Goal: Task Accomplishment & Management: Manage account settings

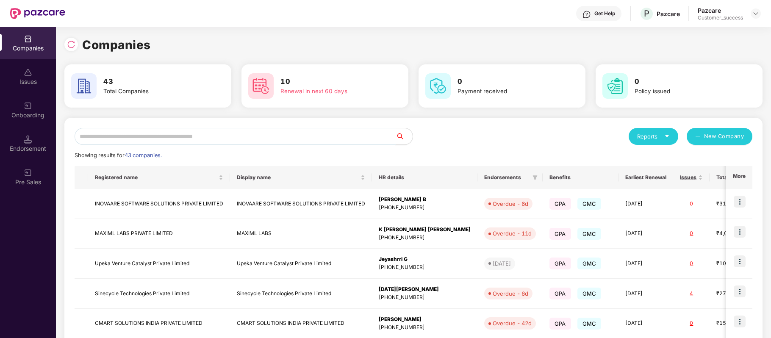
click at [195, 136] on input "text" at bounding box center [235, 136] width 321 height 17
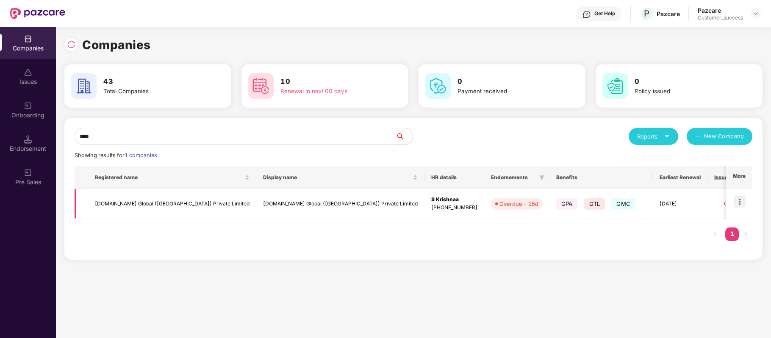
type input "****"
click at [742, 202] on img at bounding box center [739, 202] width 12 height 12
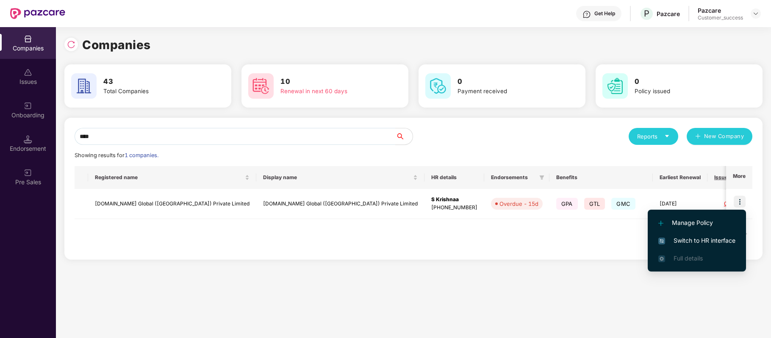
click at [722, 236] on span "Switch to HR interface" at bounding box center [696, 240] width 77 height 9
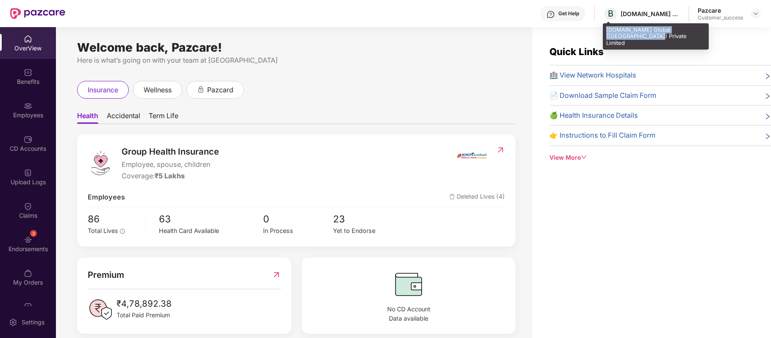
drag, startPoint x: 603, startPoint y: 27, endPoint x: 629, endPoint y: 36, distance: 27.3
click at [629, 36] on div "[DOMAIN_NAME] Global ([GEOGRAPHIC_DATA]) Private Limited" at bounding box center [656, 36] width 106 height 27
copy div "[DOMAIN_NAME] Global ([GEOGRAPHIC_DATA]) Private Limited"
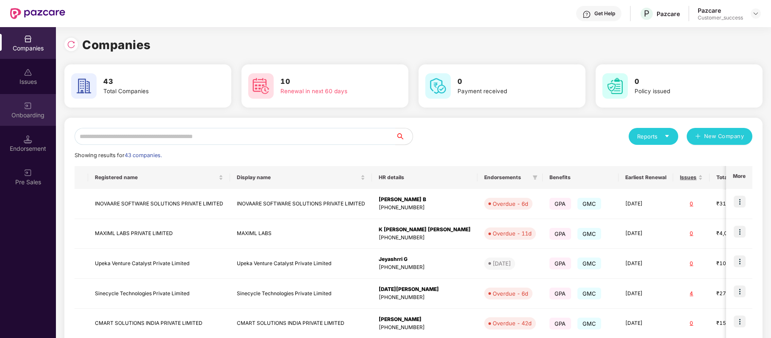
click at [29, 109] on img at bounding box center [28, 106] width 8 height 8
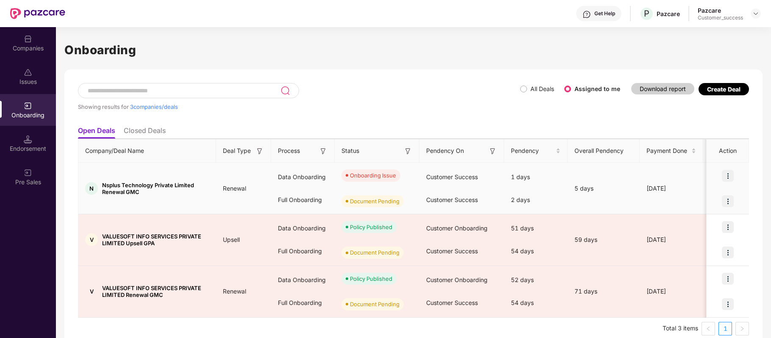
click at [729, 170] on img at bounding box center [728, 176] width 12 height 12
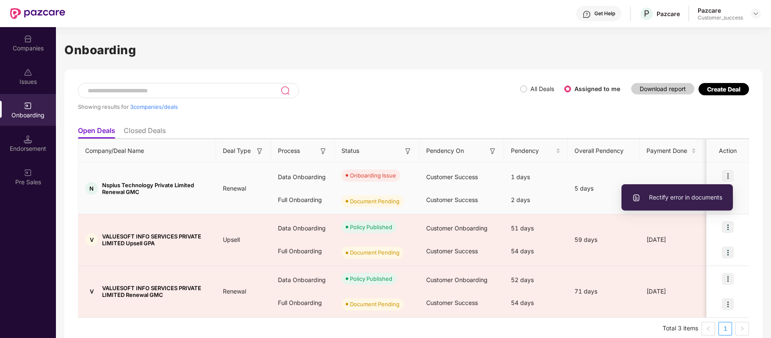
click at [706, 195] on span "Rectify error in documents" at bounding box center [677, 197] width 90 height 9
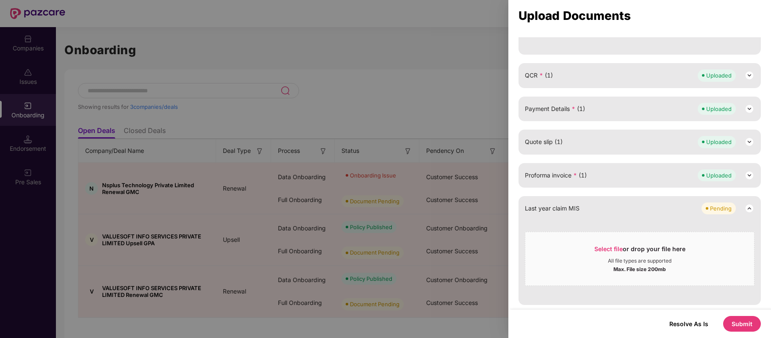
scroll to position [314, 0]
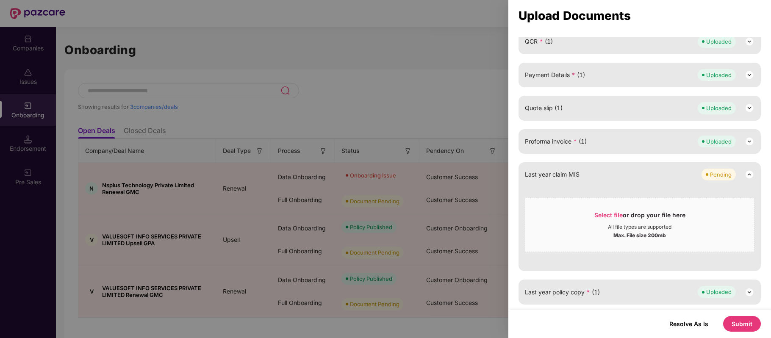
click at [741, 323] on button "Submit" at bounding box center [742, 324] width 38 height 16
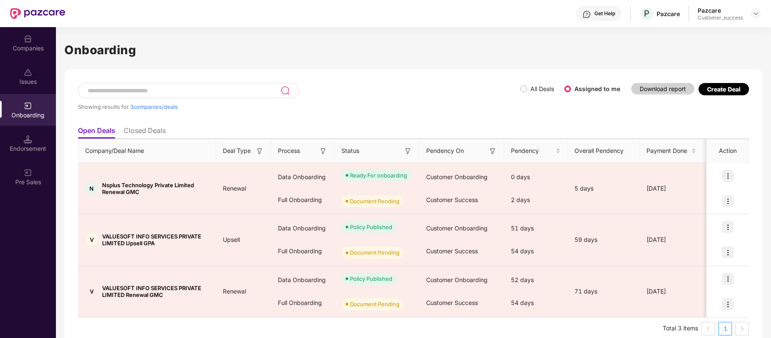
click at [32, 44] on div "Companies" at bounding box center [28, 48] width 56 height 8
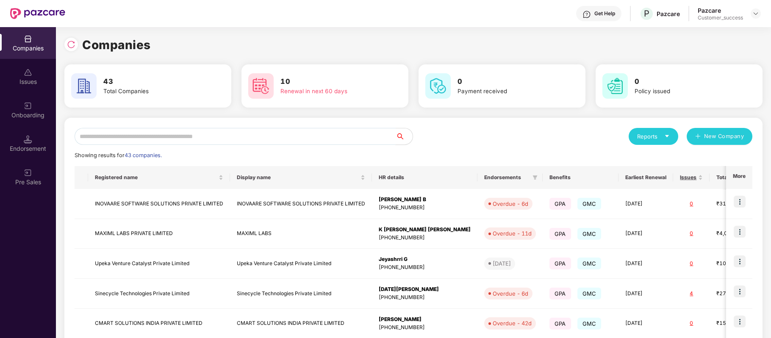
click at [160, 133] on input "text" at bounding box center [235, 136] width 321 height 17
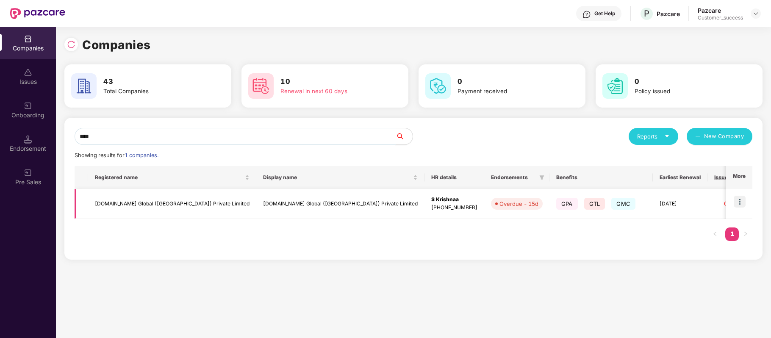
type input "****"
click at [739, 197] on img at bounding box center [739, 202] width 12 height 12
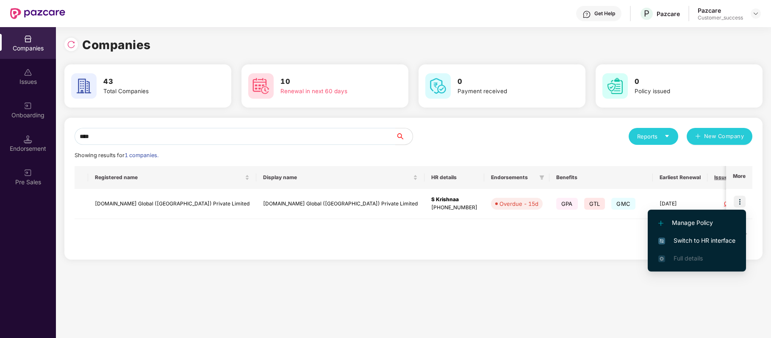
click at [714, 240] on span "Switch to HR interface" at bounding box center [696, 240] width 77 height 9
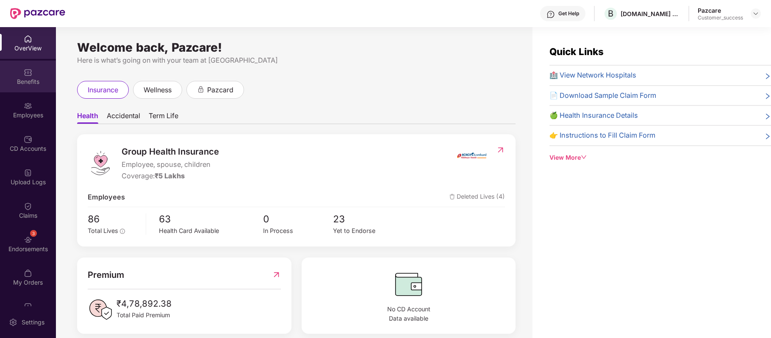
click at [28, 77] on div "Benefits" at bounding box center [28, 81] width 56 height 8
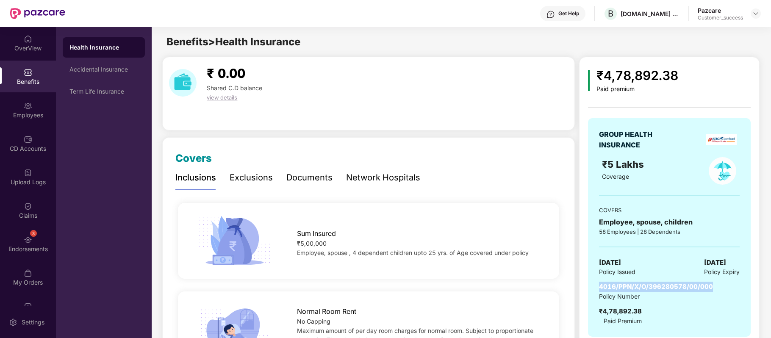
drag, startPoint x: 598, startPoint y: 287, endPoint x: 716, endPoint y: 285, distance: 117.7
click at [716, 285] on div "GROUP HEALTH INSURANCE ₹5 Lakhs Coverage COVERS Employee, spouse, children 58 E…" at bounding box center [669, 227] width 163 height 219
copy span "4016/PPN/X/O/396280578/00/000"
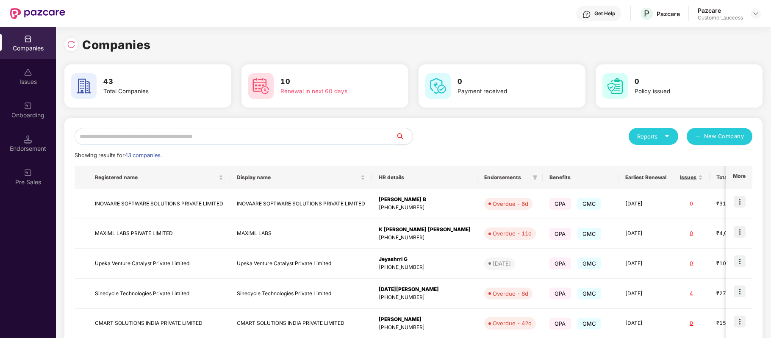
click at [151, 137] on input "text" at bounding box center [235, 136] width 321 height 17
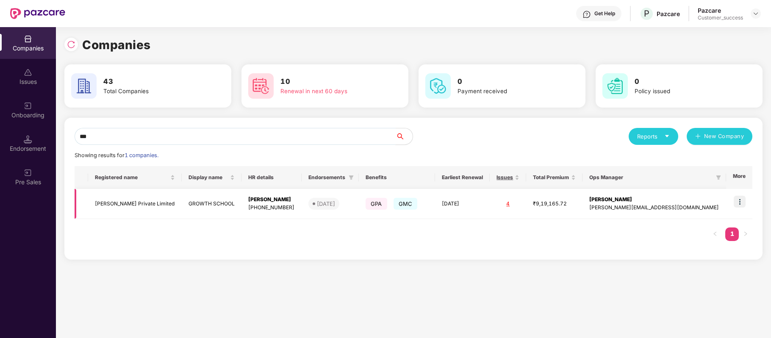
type input "***"
click at [736, 202] on img at bounding box center [739, 202] width 12 height 12
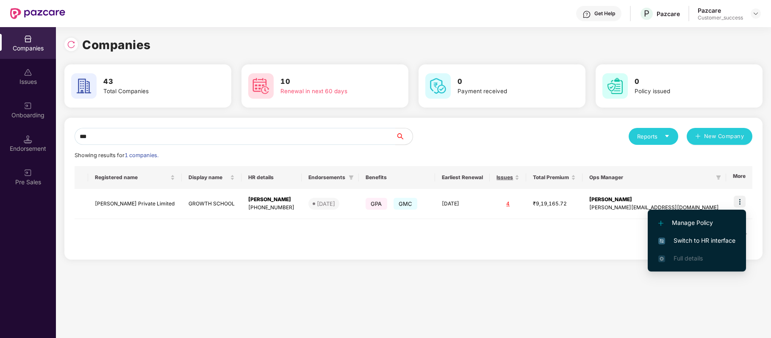
click at [721, 238] on span "Switch to HR interface" at bounding box center [696, 240] width 77 height 9
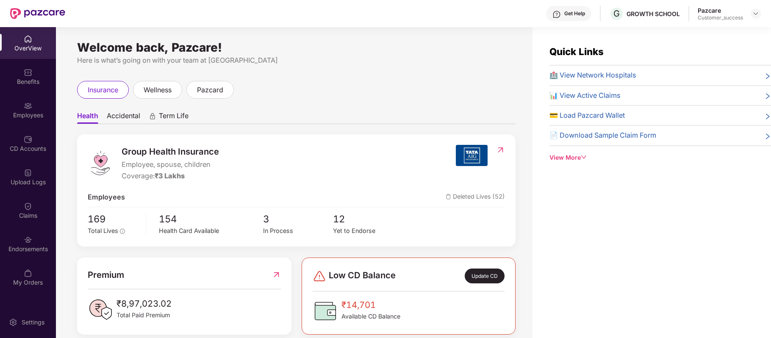
click at [31, 108] on img at bounding box center [28, 106] width 8 height 8
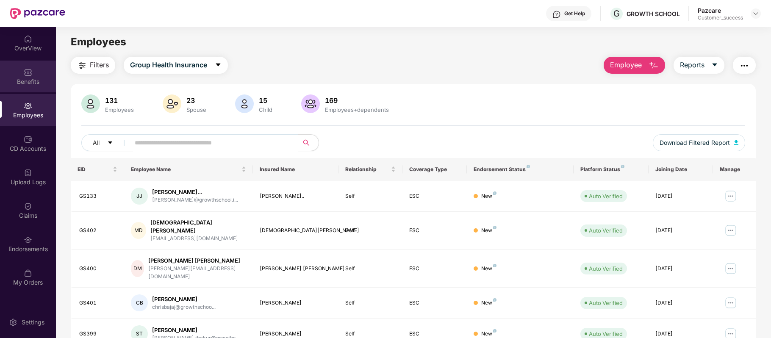
click at [34, 78] on div "Benefits" at bounding box center [28, 81] width 56 height 8
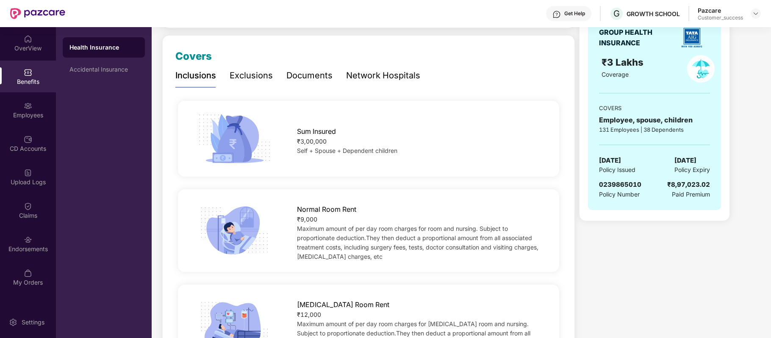
scroll to position [0, 0]
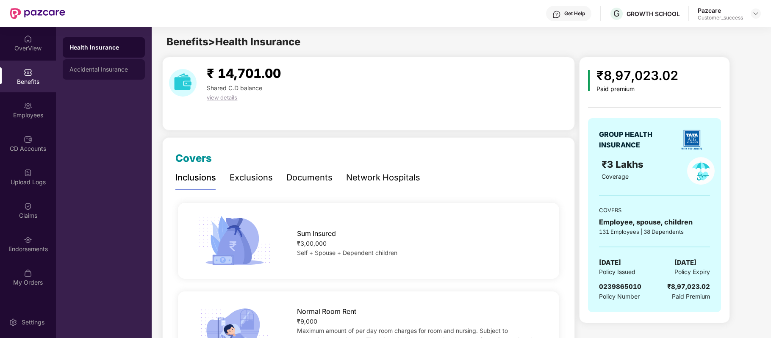
click at [113, 64] on div "Accidental Insurance" at bounding box center [104, 69] width 82 height 20
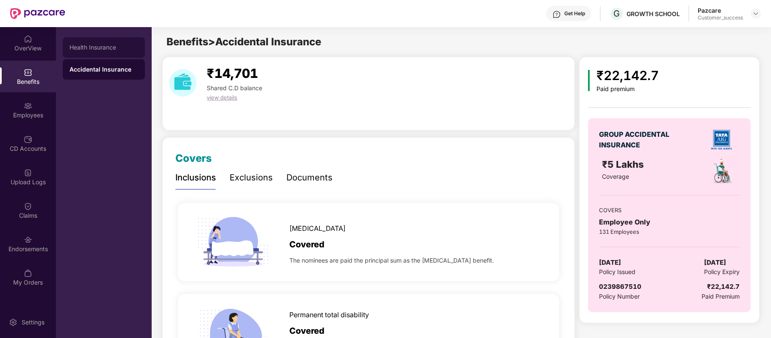
click at [111, 43] on div "Health Insurance" at bounding box center [104, 47] width 82 height 20
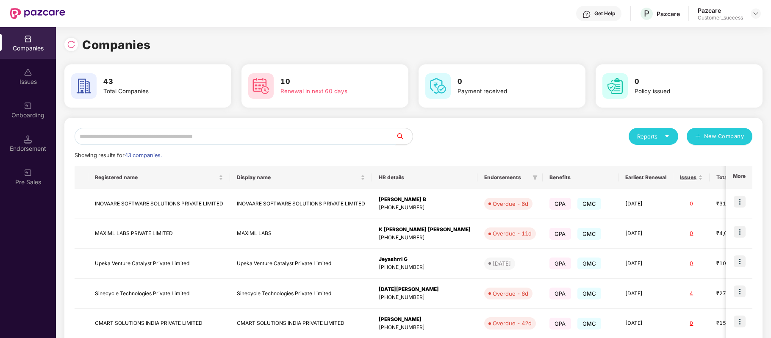
click at [221, 133] on input "text" at bounding box center [235, 136] width 321 height 17
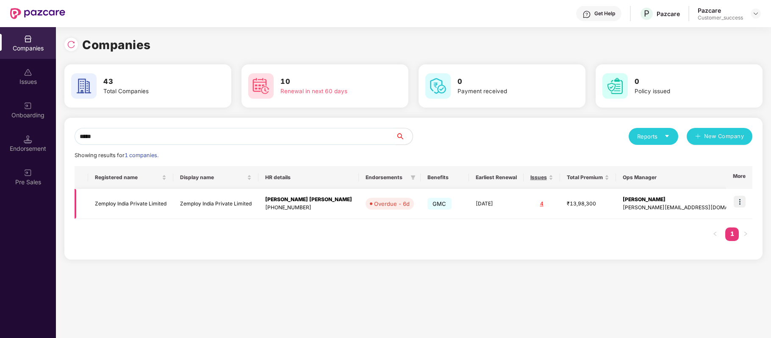
type input "*****"
click at [741, 207] on img at bounding box center [739, 202] width 12 height 12
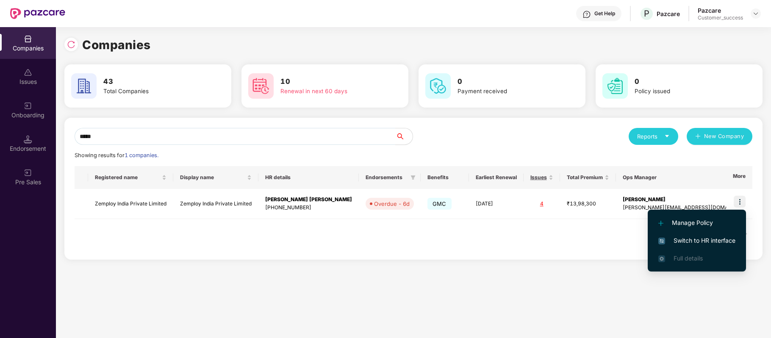
click at [722, 238] on span "Switch to HR interface" at bounding box center [696, 240] width 77 height 9
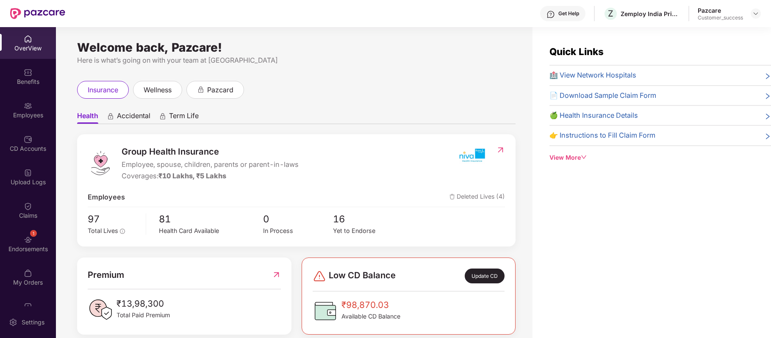
click at [38, 109] on div "Employees" at bounding box center [28, 110] width 56 height 32
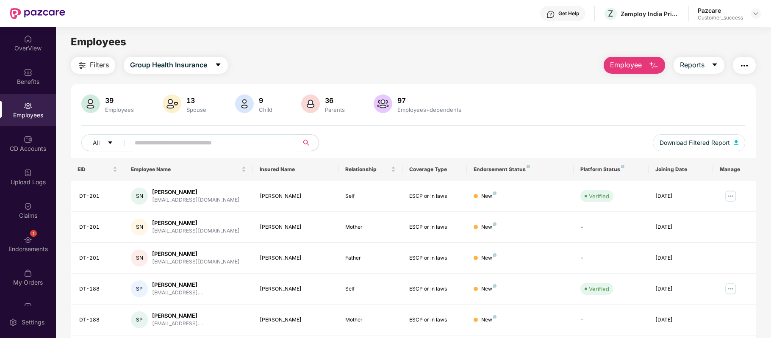
click at [651, 66] on img "button" at bounding box center [653, 66] width 10 height 10
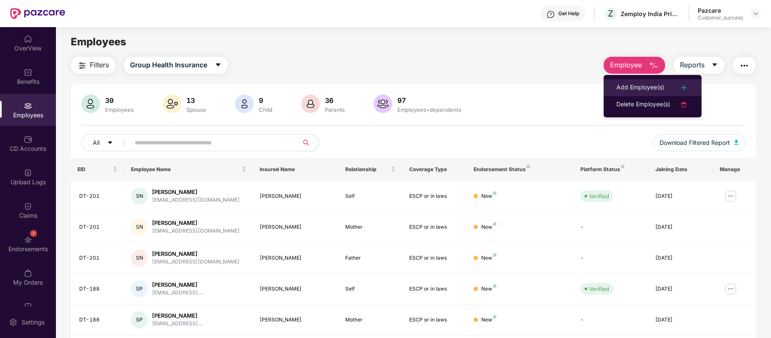
click at [645, 83] on div "Add Employee(s)" at bounding box center [640, 88] width 48 height 10
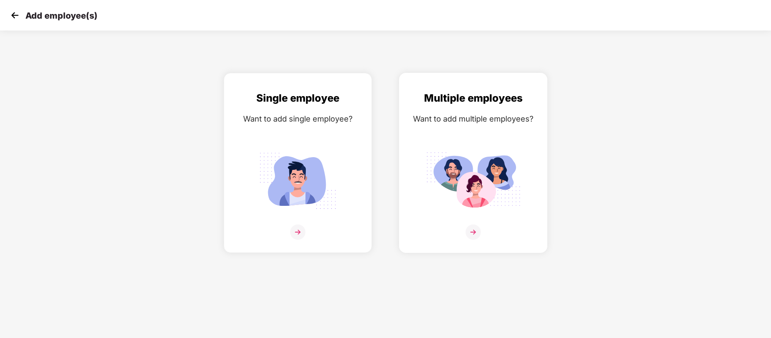
click at [472, 234] on img at bounding box center [472, 231] width 15 height 15
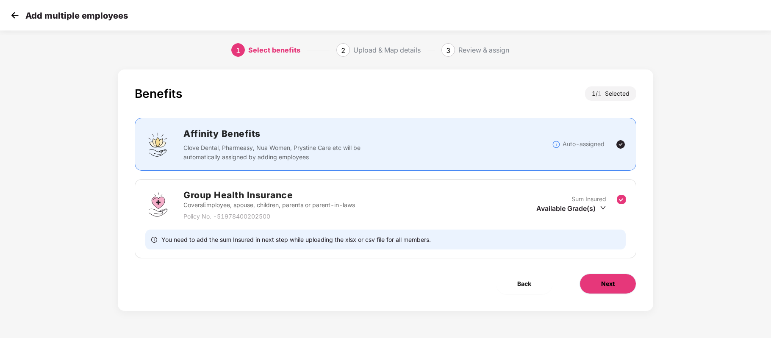
click at [603, 288] on span "Next" at bounding box center [608, 283] width 14 height 9
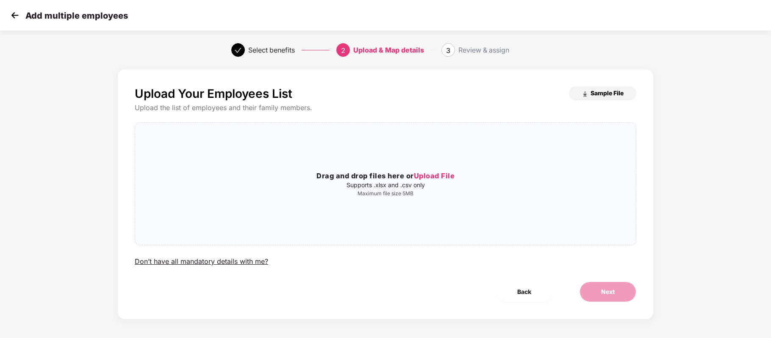
click at [616, 91] on span "Sample File" at bounding box center [606, 93] width 33 height 8
click at [443, 178] on span "Upload File" at bounding box center [434, 176] width 41 height 8
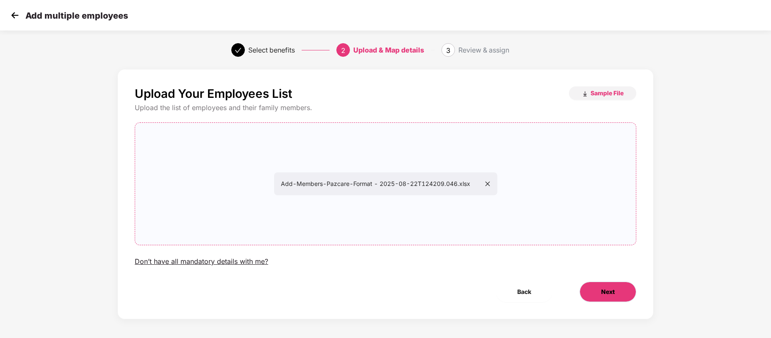
click at [622, 282] on button "Next" at bounding box center [607, 292] width 57 height 20
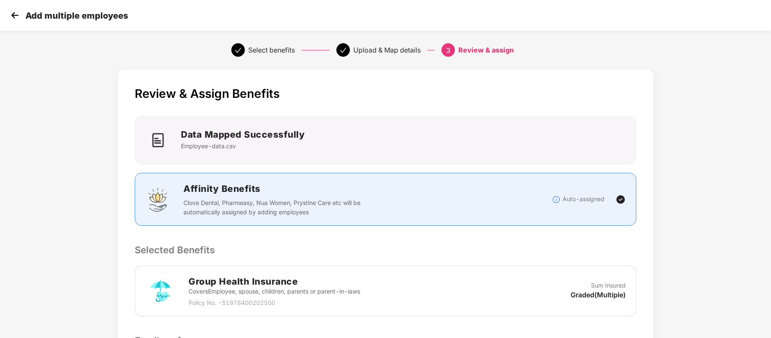
scroll to position [135, 0]
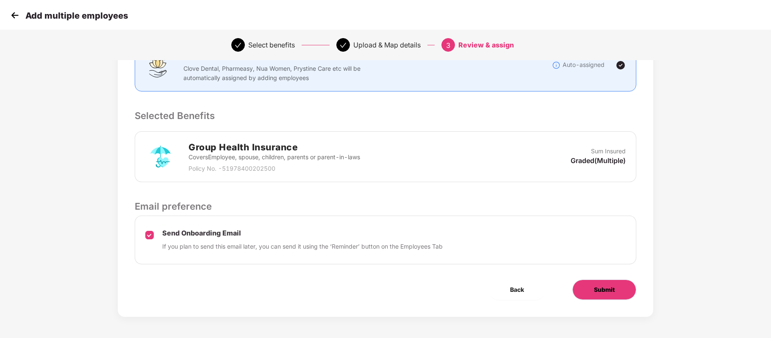
click at [605, 295] on button "Submit" at bounding box center [604, 289] width 64 height 20
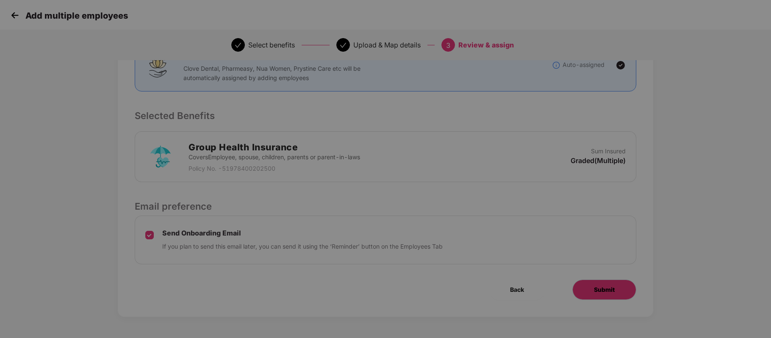
scroll to position [0, 0]
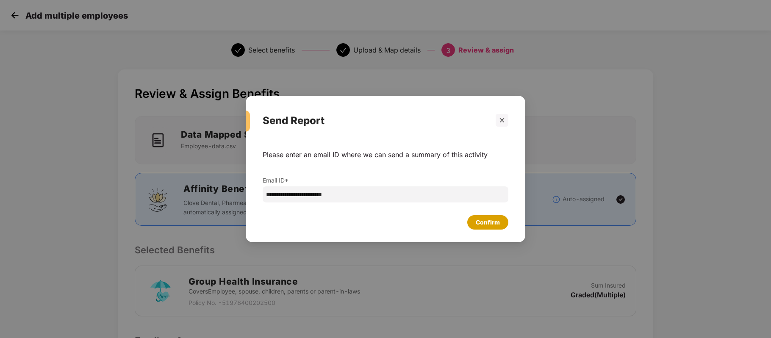
click at [477, 220] on div "Confirm" at bounding box center [488, 222] width 24 height 9
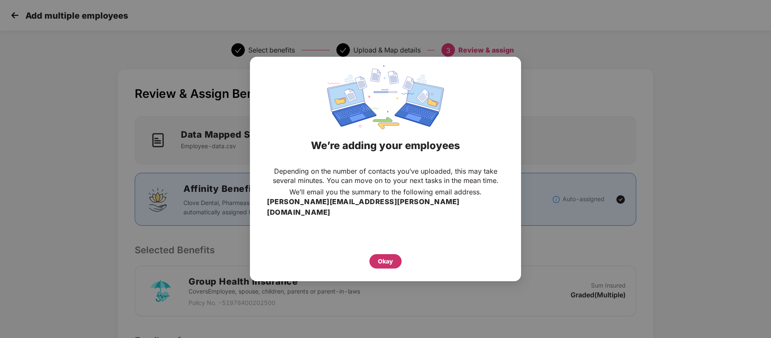
click at [388, 257] on div "Okay" at bounding box center [385, 261] width 15 height 9
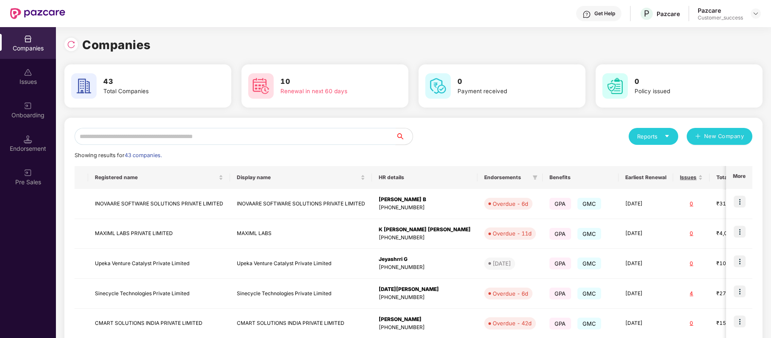
click at [207, 137] on input "text" at bounding box center [235, 136] width 321 height 17
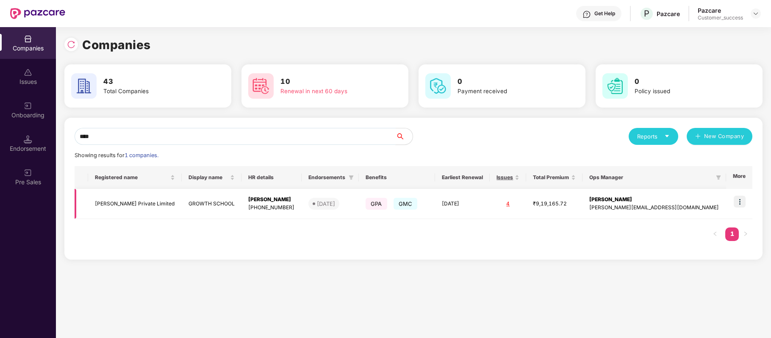
type input "****"
click at [744, 203] on img at bounding box center [739, 202] width 12 height 12
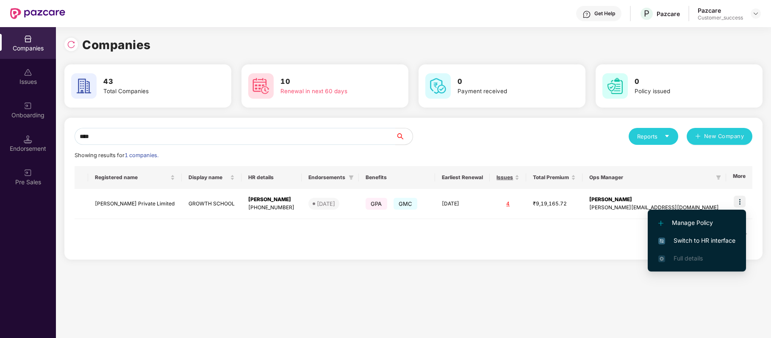
click at [714, 239] on span "Switch to HR interface" at bounding box center [696, 240] width 77 height 9
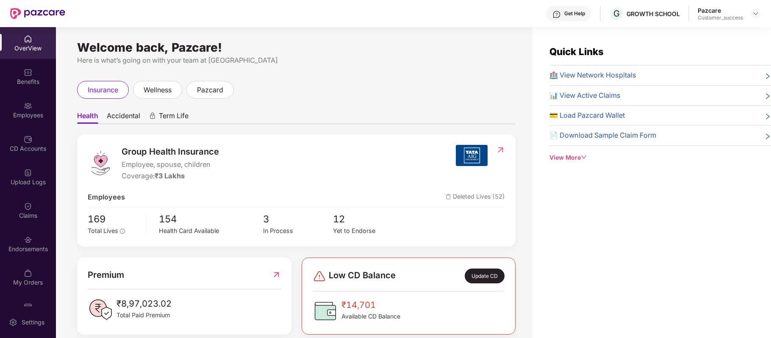
click at [31, 124] on div "Employees" at bounding box center [28, 110] width 56 height 32
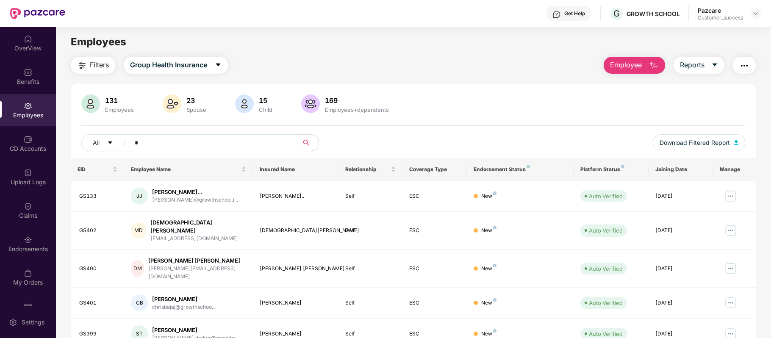
click at [203, 147] on input "*" at bounding box center [211, 142] width 152 height 13
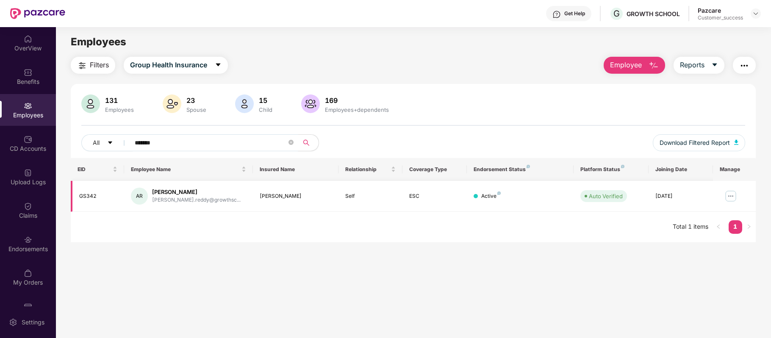
type input "*******"
click at [730, 196] on img at bounding box center [731, 196] width 14 height 14
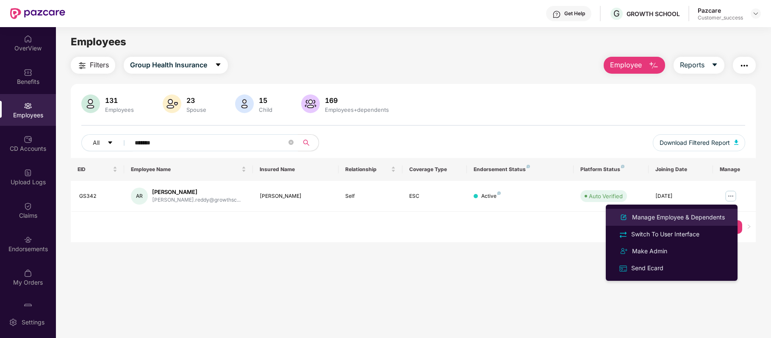
click at [675, 219] on div "Manage Employee & Dependents" at bounding box center [678, 217] width 96 height 9
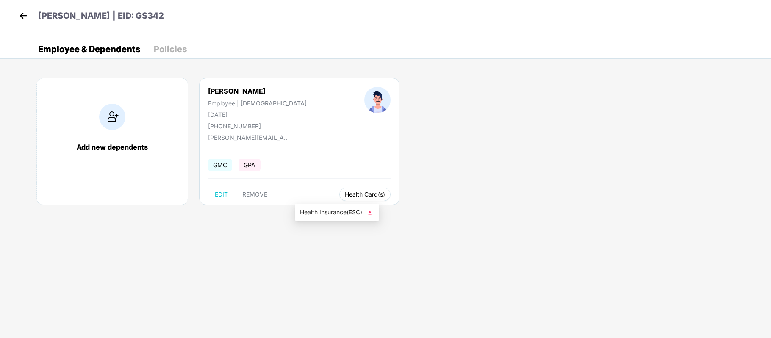
click at [345, 196] on span "Health Card(s)" at bounding box center [365, 194] width 40 height 4
click at [341, 214] on span "Health Insurance(ESC)" at bounding box center [337, 211] width 74 height 9
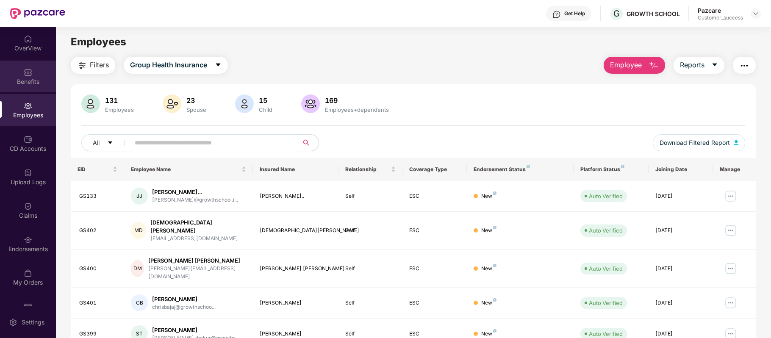
click at [38, 78] on div "Benefits" at bounding box center [28, 81] width 56 height 8
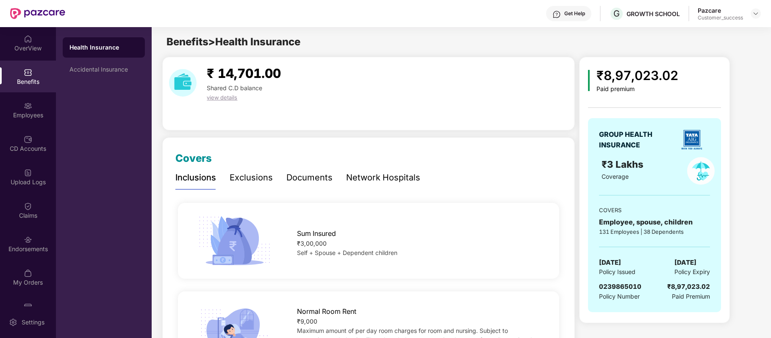
click at [619, 287] on span "0239865010" at bounding box center [620, 286] width 42 height 8
copy span "0239865010"
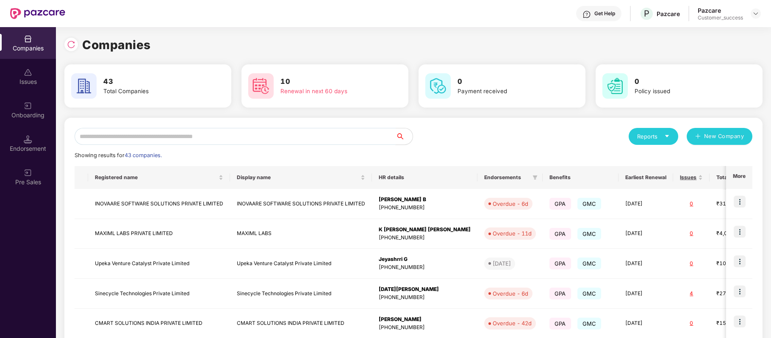
click at [200, 133] on input "text" at bounding box center [235, 136] width 321 height 17
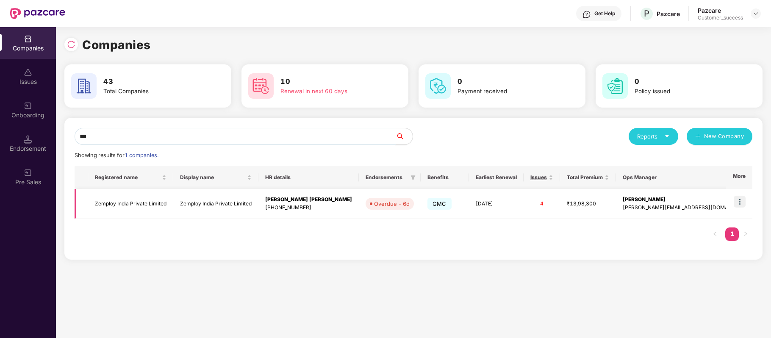
type input "***"
click at [739, 200] on img at bounding box center [739, 202] width 12 height 12
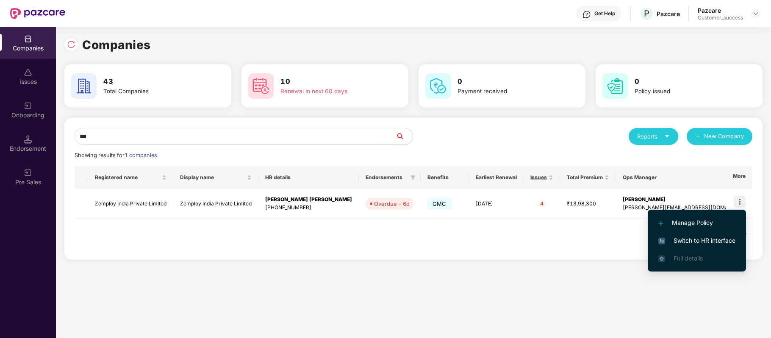
click at [716, 239] on span "Switch to HR interface" at bounding box center [696, 240] width 77 height 9
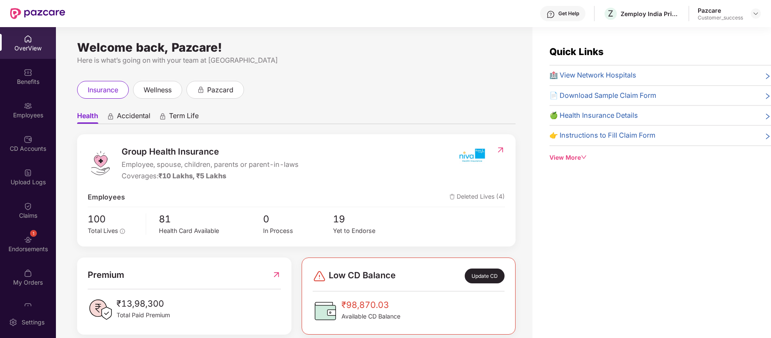
click at [24, 104] on img at bounding box center [28, 106] width 8 height 8
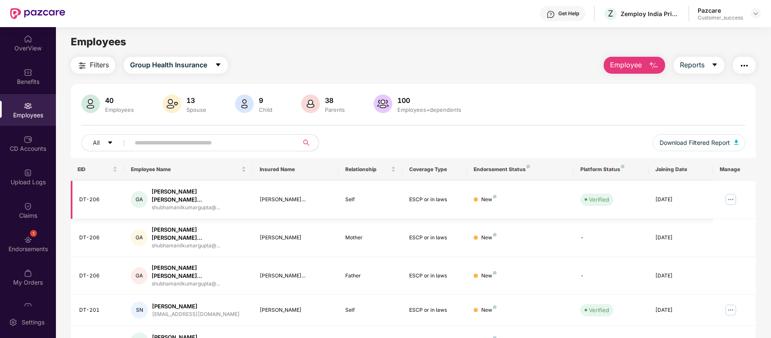
click at [729, 195] on img at bounding box center [731, 200] width 14 height 14
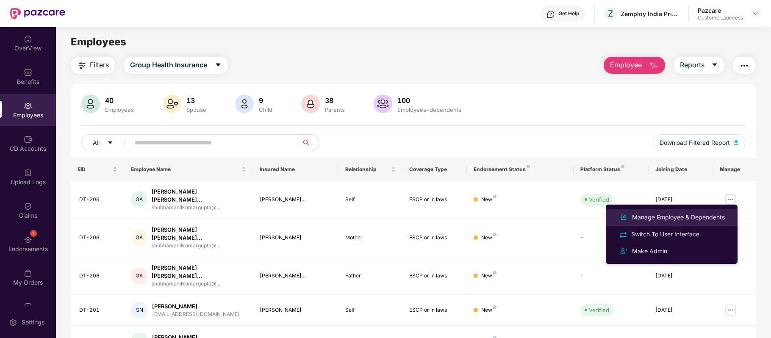
click at [716, 219] on div "Manage Employee & Dependents" at bounding box center [678, 217] width 96 height 9
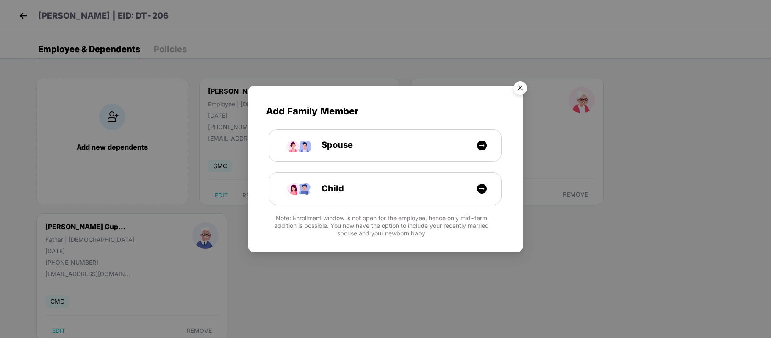
click at [656, 283] on div "Add Family Member Spouse Child Note: Enrollment window is not open for the empl…" at bounding box center [385, 169] width 771 height 338
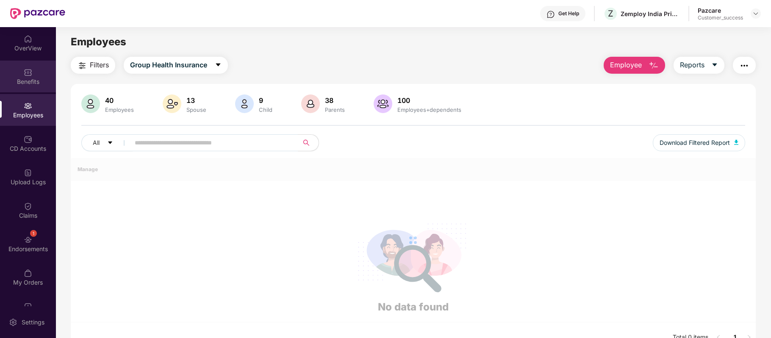
click at [31, 73] on div "Benefits" at bounding box center [28, 77] width 56 height 32
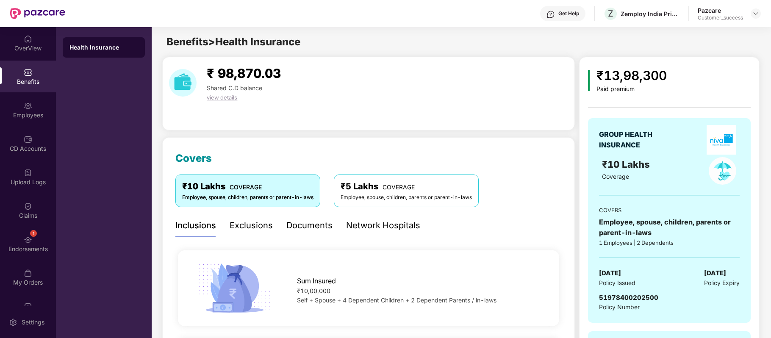
click at [358, 229] on div "Network Hospitals" at bounding box center [383, 225] width 74 height 13
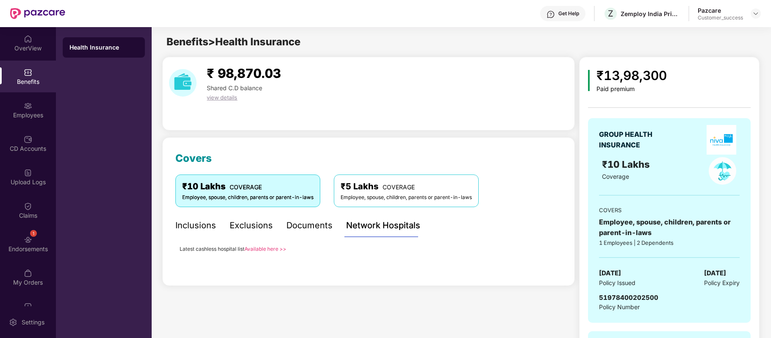
click at [274, 249] on link "Available here >>" at bounding box center [265, 249] width 42 height 6
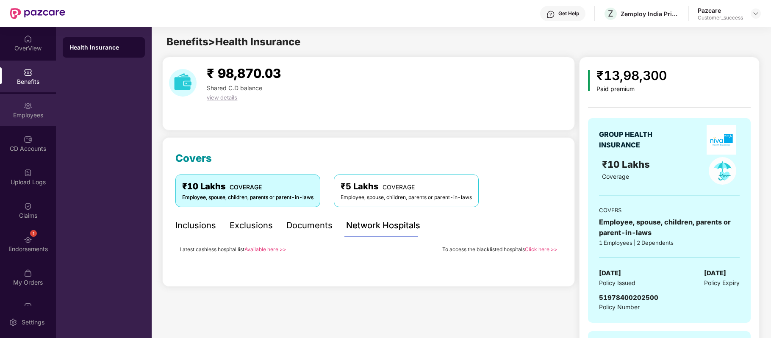
click at [26, 119] on div "Employees" at bounding box center [28, 115] width 56 height 8
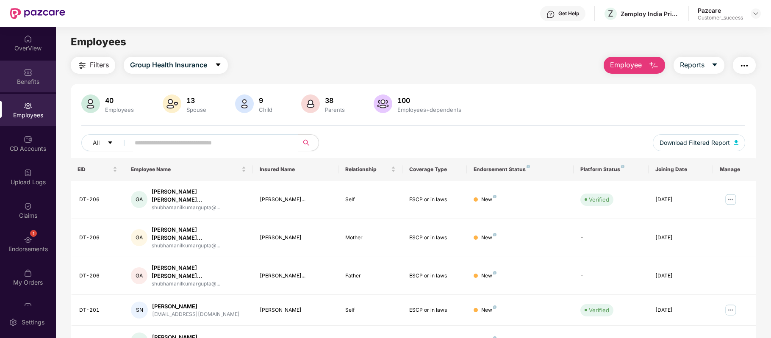
click at [27, 84] on div "Benefits" at bounding box center [28, 81] width 56 height 8
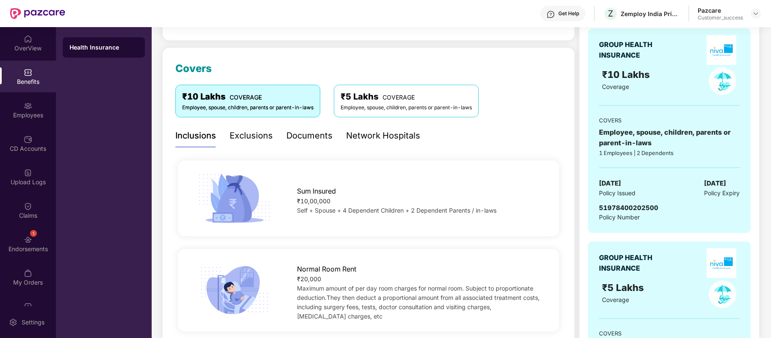
scroll to position [90, 0]
click at [370, 132] on div "Network Hospitals" at bounding box center [383, 135] width 74 height 13
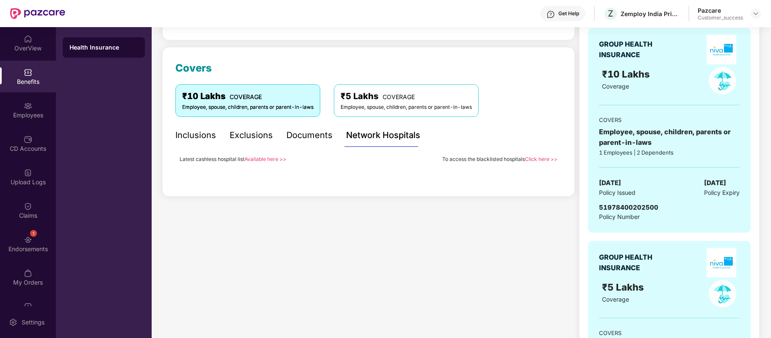
click at [542, 160] on link "Click here >>" at bounding box center [541, 159] width 33 height 6
click at [545, 158] on link "Click here >>" at bounding box center [541, 159] width 33 height 6
click at [250, 136] on div "Exclusions" at bounding box center [251, 135] width 43 height 13
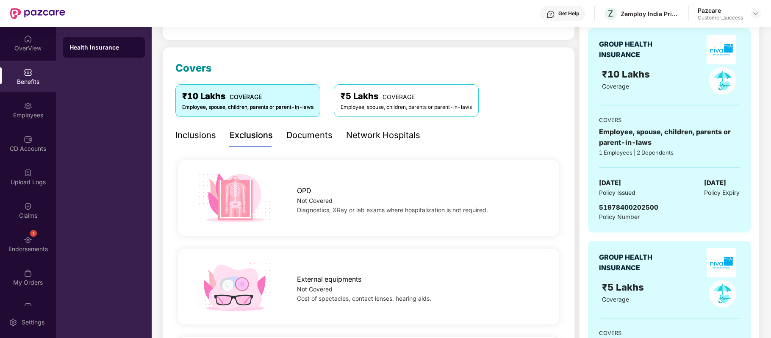
click at [356, 139] on div "Network Hospitals" at bounding box center [383, 135] width 74 height 13
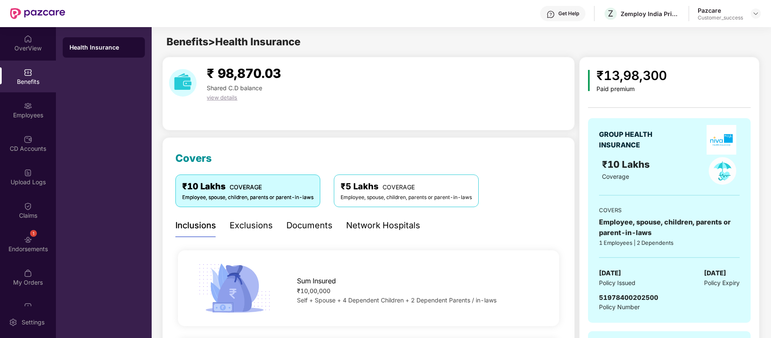
click at [362, 227] on div "Network Hospitals" at bounding box center [383, 225] width 74 height 13
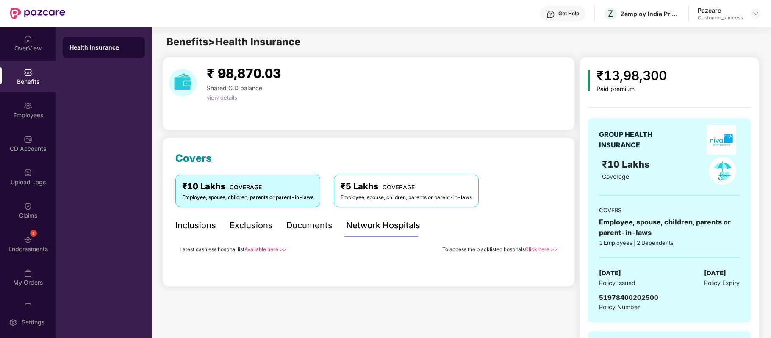
click at [278, 248] on link "Available here >>" at bounding box center [265, 249] width 42 height 6
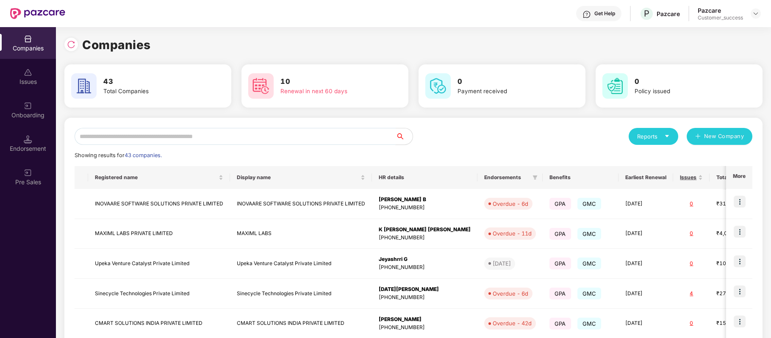
click at [177, 135] on input "text" at bounding box center [235, 136] width 321 height 17
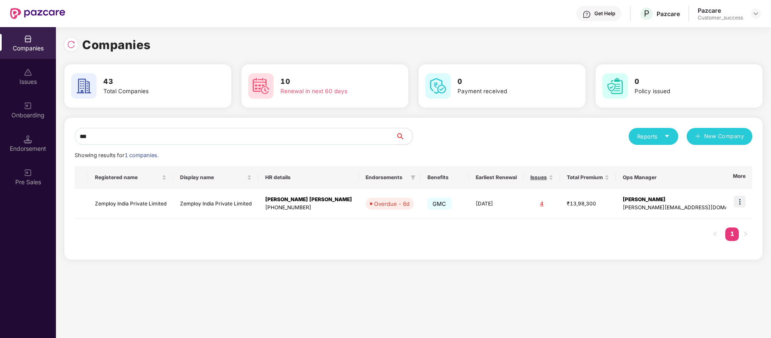
type input "***"
click at [737, 206] on img at bounding box center [739, 202] width 12 height 12
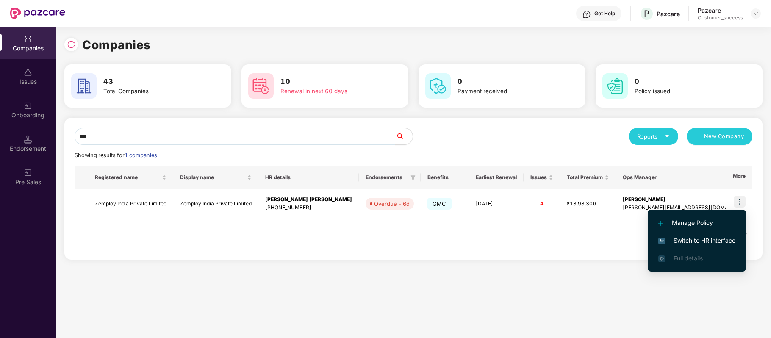
click at [715, 241] on span "Switch to HR interface" at bounding box center [696, 240] width 77 height 9
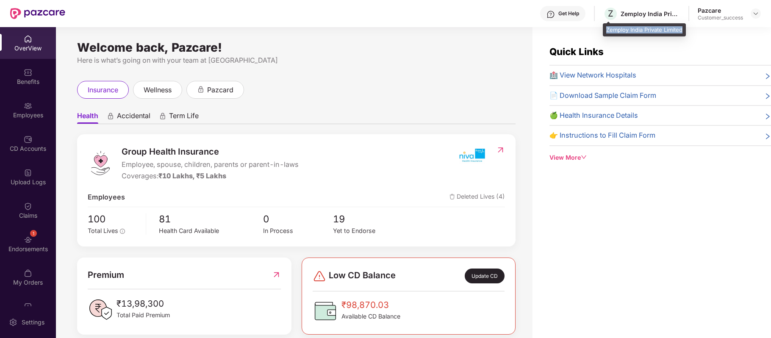
drag, startPoint x: 605, startPoint y: 31, endPoint x: 683, endPoint y: 31, distance: 78.3
click at [683, 31] on div "Zemploy India Private Limited" at bounding box center [644, 30] width 83 height 14
copy div "Zemploy India Private Limited"
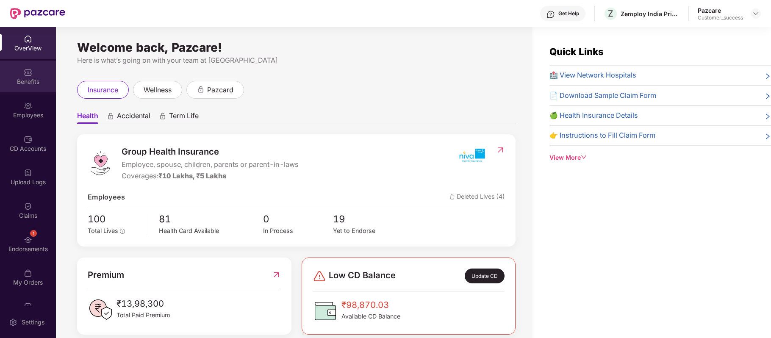
click at [33, 75] on div "Benefits" at bounding box center [28, 77] width 56 height 32
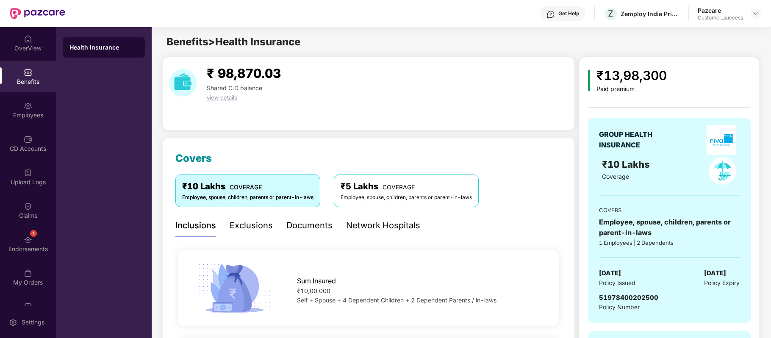
click at [619, 296] on span "51978400202500" at bounding box center [628, 297] width 59 height 8
copy span "51978400202500"
click at [33, 105] on div "Employees" at bounding box center [28, 110] width 56 height 32
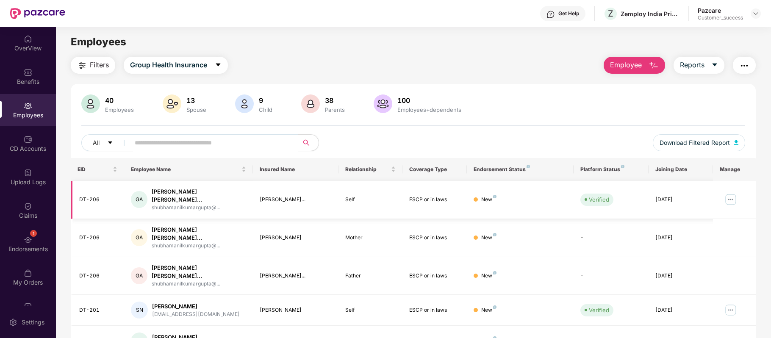
click at [729, 196] on img at bounding box center [731, 200] width 14 height 14
click at [700, 141] on span "Download Filtered Report" at bounding box center [694, 142] width 70 height 9
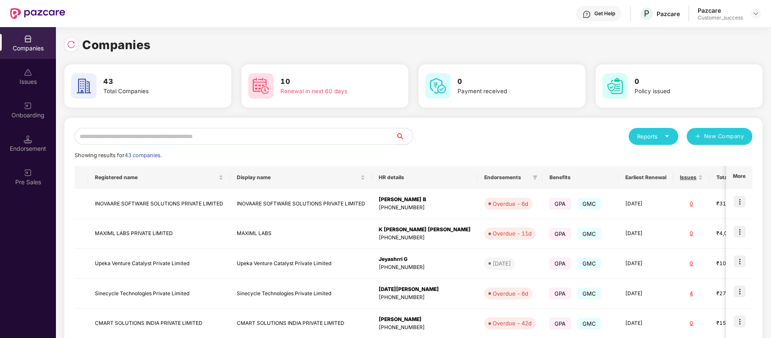
click at [133, 133] on input "text" at bounding box center [235, 136] width 321 height 17
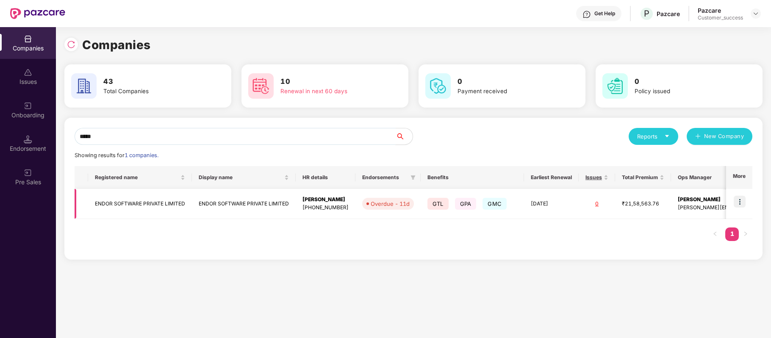
type input "*****"
click at [739, 200] on img at bounding box center [739, 202] width 12 height 12
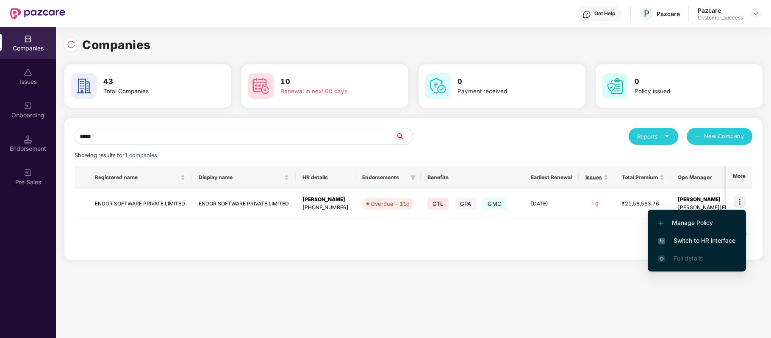
click at [724, 238] on span "Switch to HR interface" at bounding box center [696, 240] width 77 height 9
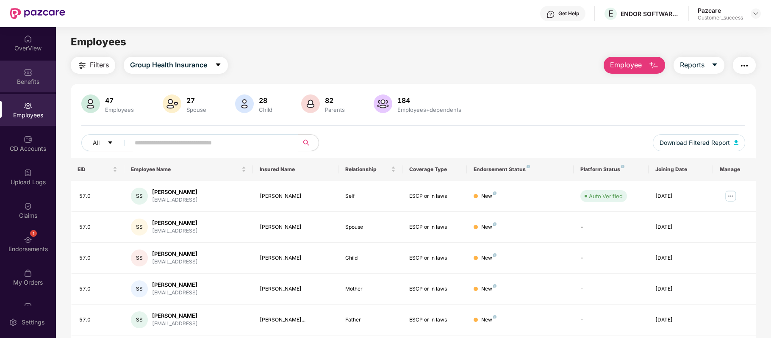
click at [28, 78] on div "Benefits" at bounding box center [28, 81] width 56 height 8
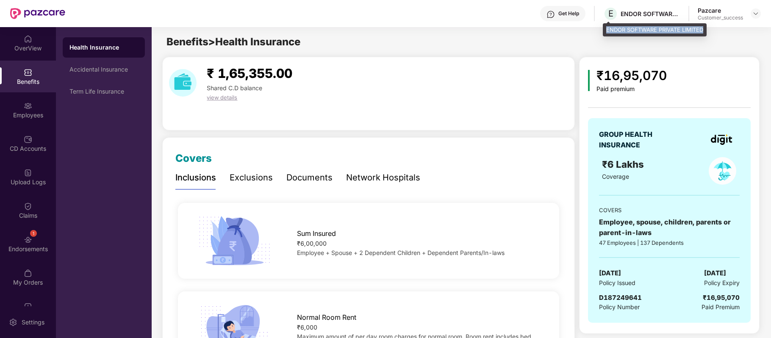
drag, startPoint x: 604, startPoint y: 29, endPoint x: 705, endPoint y: 30, distance: 101.2
click at [705, 30] on div "ENDOR SOFTWARE PRIVATE LIMITED" at bounding box center [655, 30] width 104 height 14
copy div "ENDOR SOFTWARE PRIVATE LIMITED"
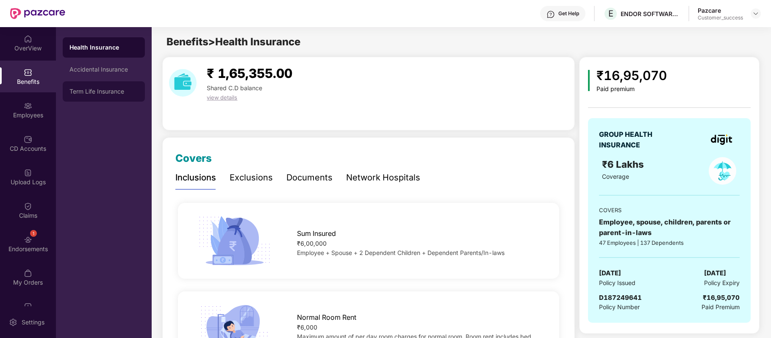
click at [105, 92] on div "Term Life Insurance" at bounding box center [103, 91] width 69 height 7
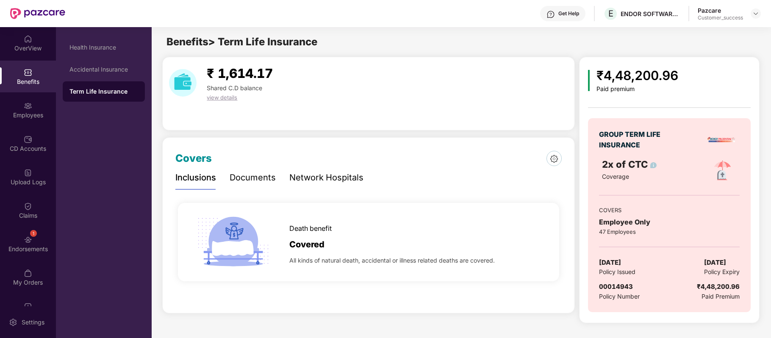
click at [619, 285] on span "00014943" at bounding box center [616, 286] width 34 height 8
copy span "00014943"
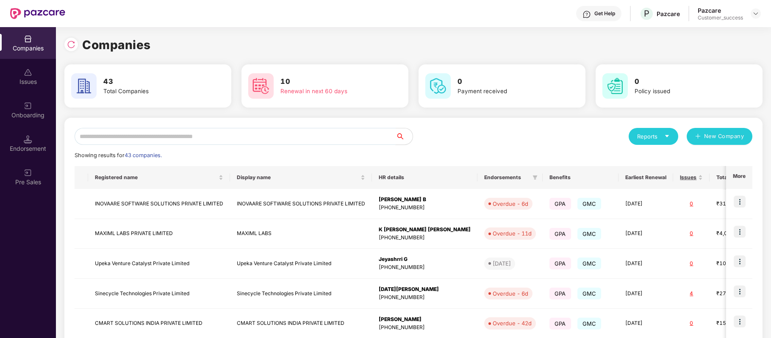
click at [196, 131] on input "text" at bounding box center [235, 136] width 321 height 17
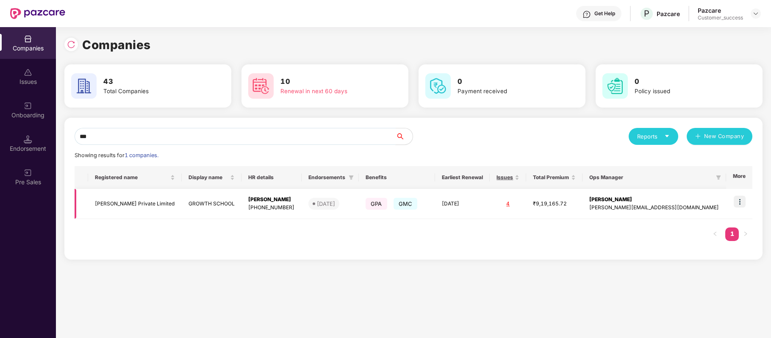
type input "***"
click at [739, 201] on img at bounding box center [739, 202] width 12 height 12
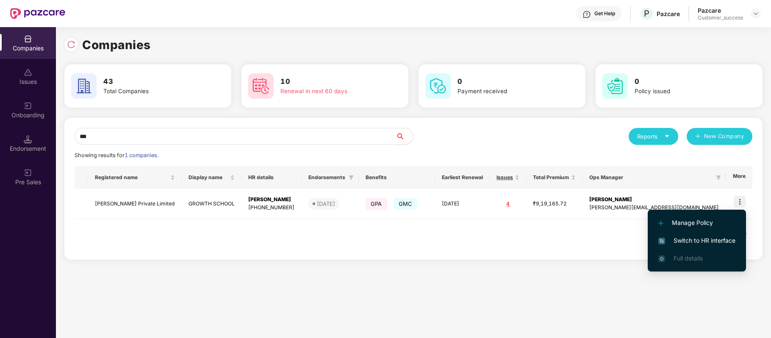
click at [727, 241] on span "Switch to HR interface" at bounding box center [696, 240] width 77 height 9
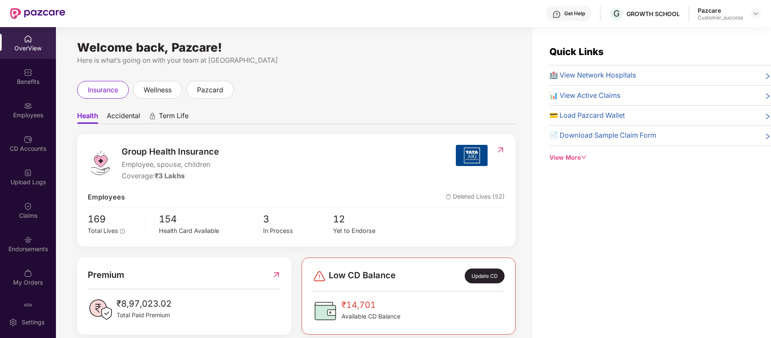
click at [26, 111] on div "Employees" at bounding box center [28, 115] width 56 height 8
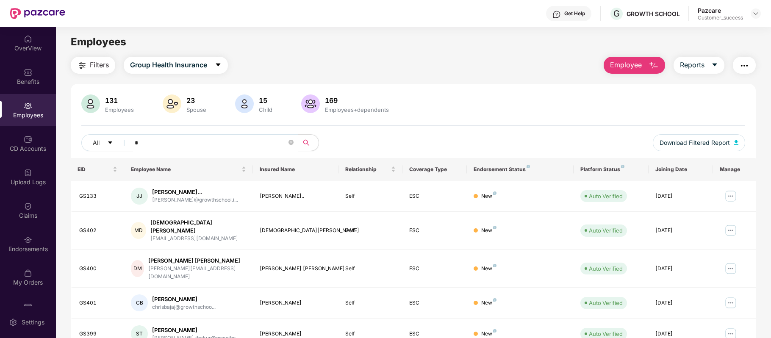
click at [186, 148] on input "*" at bounding box center [211, 142] width 152 height 13
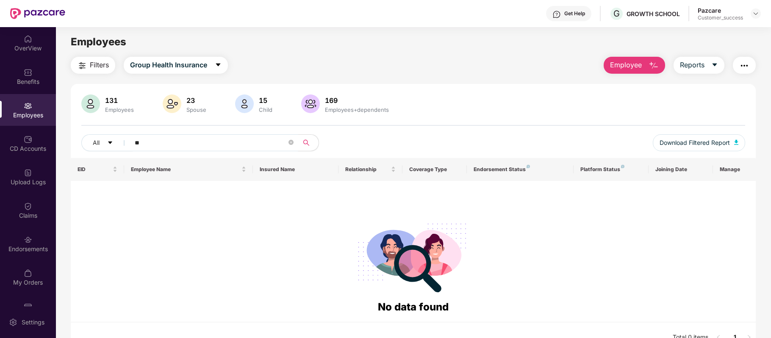
type input "*"
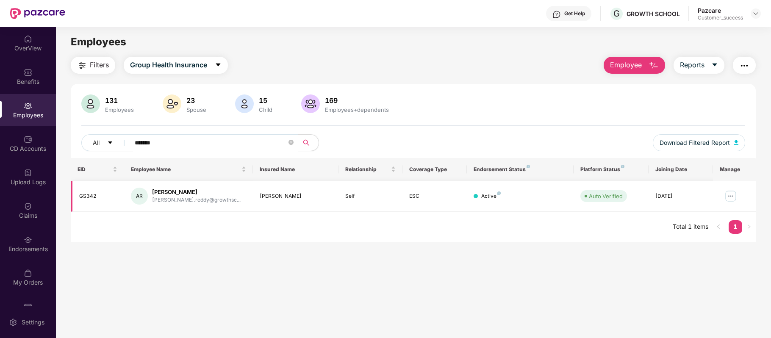
type input "*******"
click at [734, 194] on img at bounding box center [731, 196] width 14 height 14
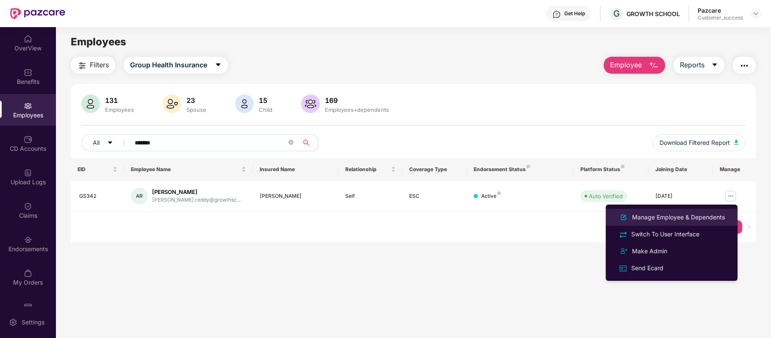
click at [714, 214] on div "Manage Employee & Dependents" at bounding box center [678, 217] width 96 height 9
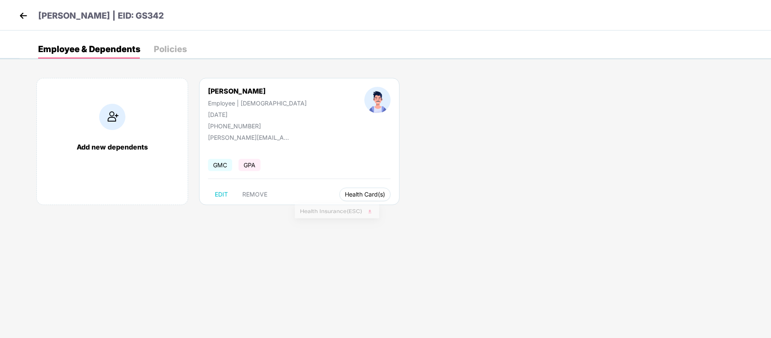
click at [339, 190] on button "Health Card(s)" at bounding box center [364, 195] width 51 height 14
click at [324, 211] on span "Health Insurance(ESC)" at bounding box center [337, 211] width 74 height 9
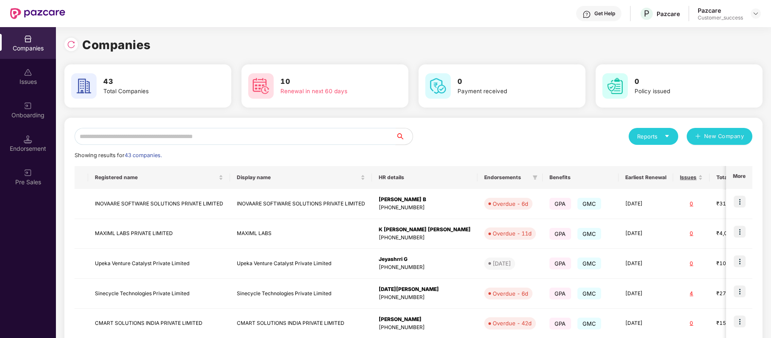
click at [202, 137] on input "text" at bounding box center [235, 136] width 321 height 17
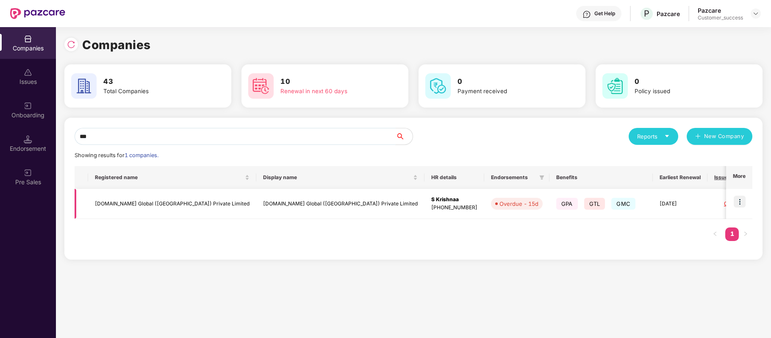
type input "***"
click at [740, 199] on img at bounding box center [739, 202] width 12 height 12
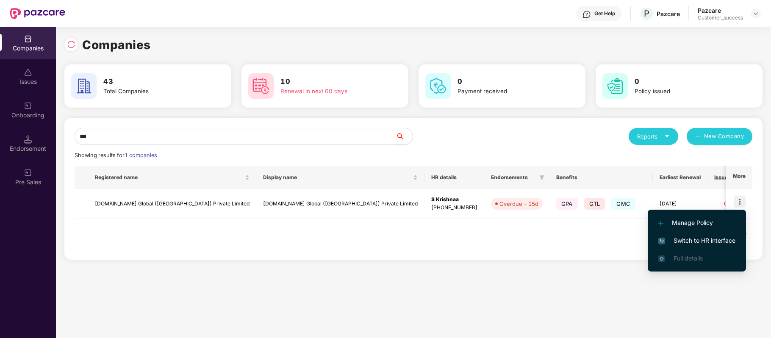
click at [715, 240] on span "Switch to HR interface" at bounding box center [696, 240] width 77 height 9
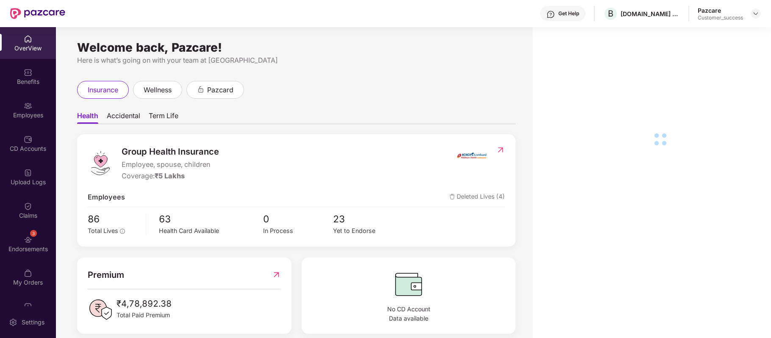
click at [25, 102] on img at bounding box center [28, 106] width 8 height 8
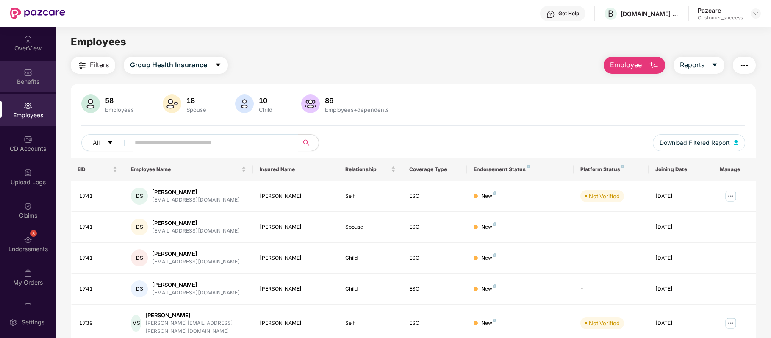
click at [28, 83] on div "Benefits" at bounding box center [28, 81] width 56 height 8
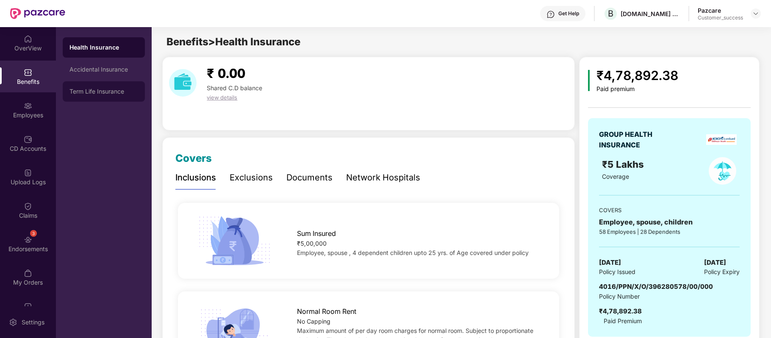
click at [109, 93] on div "Term Life Insurance" at bounding box center [103, 91] width 69 height 7
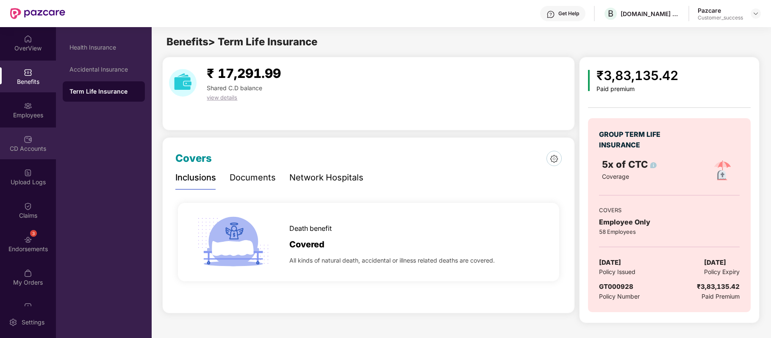
click at [26, 150] on div "CD Accounts" at bounding box center [28, 148] width 56 height 8
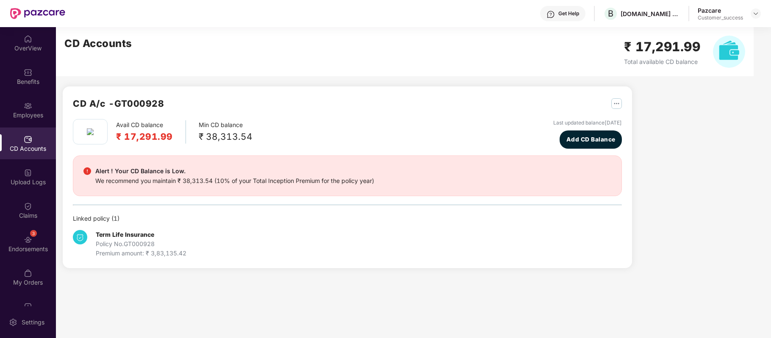
click at [151, 251] on div "Premium amount: ₹ 3,83,135.42" at bounding box center [141, 253] width 91 height 9
click at [34, 102] on div "Employees" at bounding box center [28, 110] width 56 height 32
